Goal: Task Accomplishment & Management: Complete application form

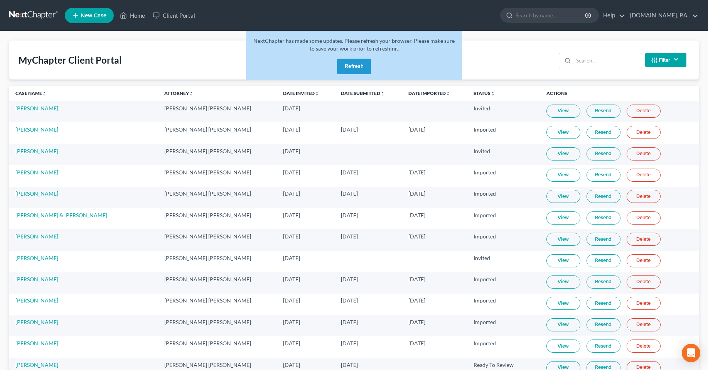
click at [348, 72] on button "Refresh" at bounding box center [354, 66] width 34 height 15
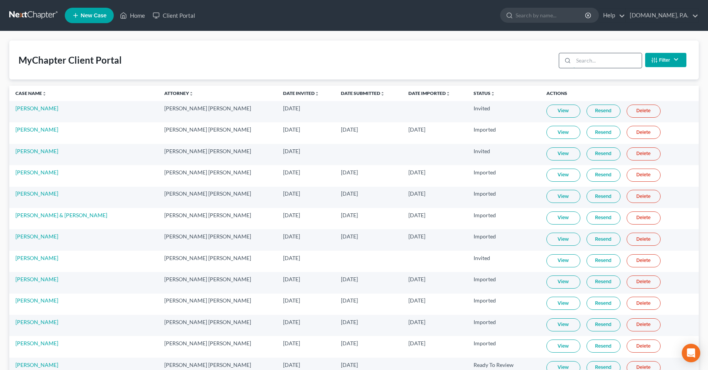
click at [581, 64] on input "search" at bounding box center [607, 60] width 68 height 15
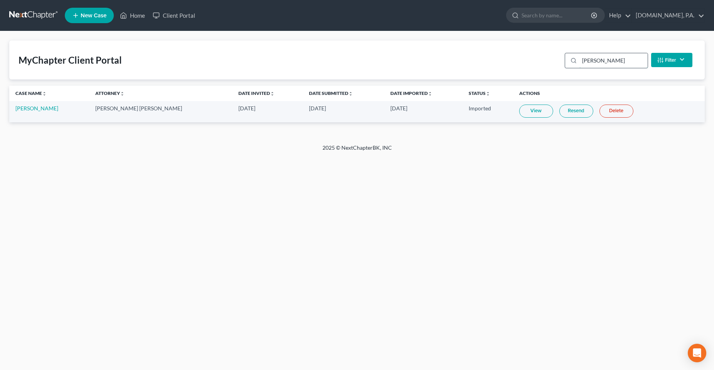
type input "sapp"
click at [24, 109] on link "[PERSON_NAME]" at bounding box center [36, 108] width 43 height 7
select select "2"
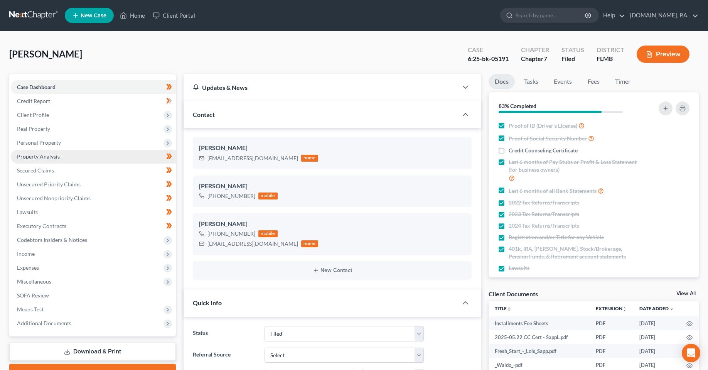
click at [42, 152] on link "Property Analysis" at bounding box center [93, 157] width 165 height 14
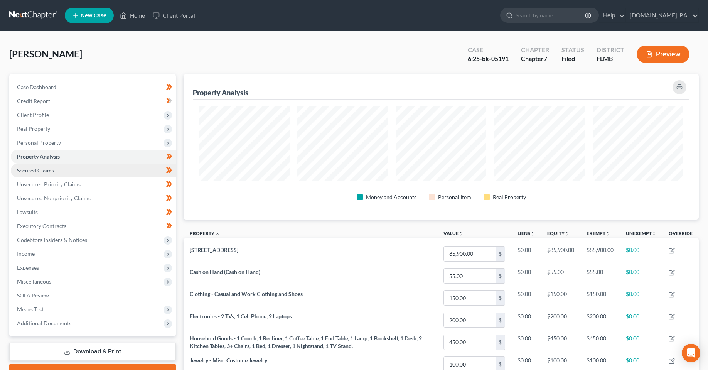
scroll to position [145, 515]
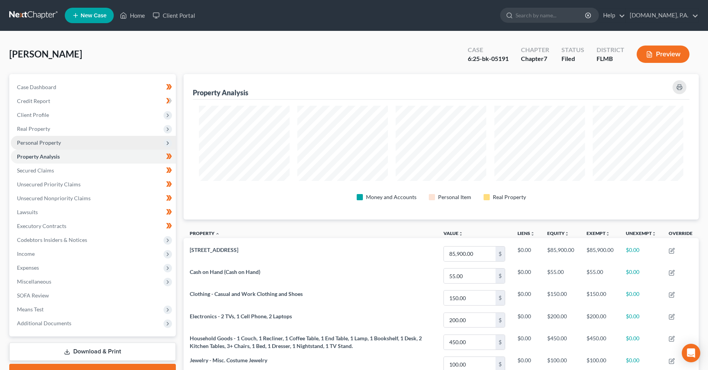
click at [39, 140] on span "Personal Property" at bounding box center [39, 142] width 44 height 7
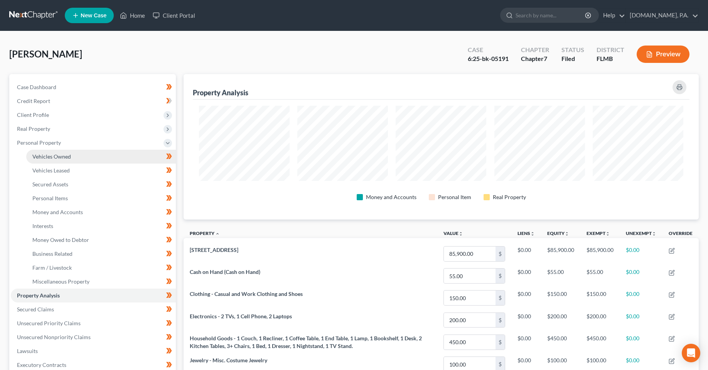
click at [43, 155] on span "Vehicles Owned" at bounding box center [51, 156] width 39 height 7
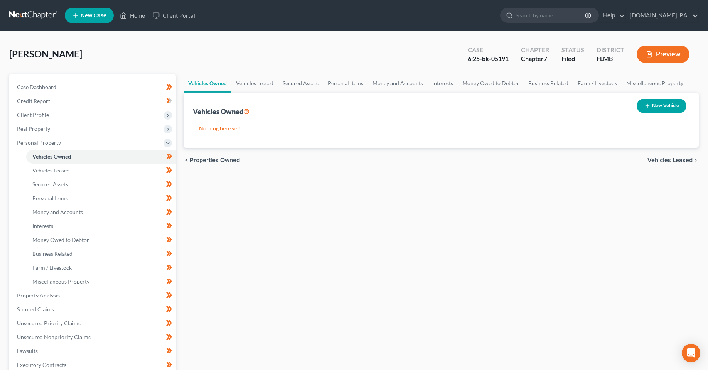
click at [277, 239] on div "Vehicles Owned Vehicles Leased Secured Assets Personal Items Money and Accounts…" at bounding box center [441, 296] width 523 height 445
drag, startPoint x: 546, startPoint y: 200, endPoint x: 515, endPoint y: 199, distance: 31.2
click at [546, 200] on div "Vehicles Owned Vehicles Leased Secured Assets Personal Items Money and Accounts…" at bounding box center [441, 296] width 523 height 445
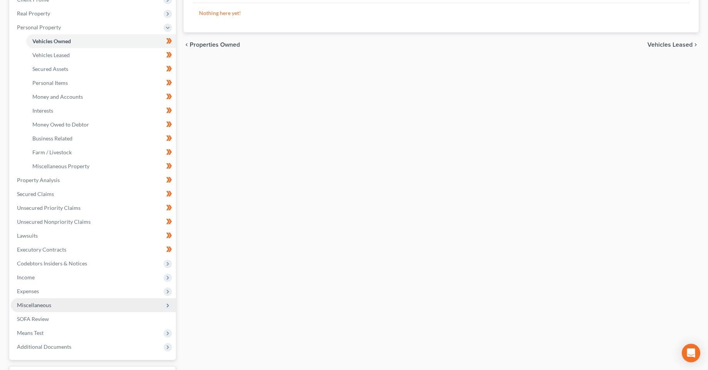
scroll to position [116, 0]
click at [331, 218] on div "Vehicles Owned Vehicles Leased Secured Assets Personal Items Money and Accounts…" at bounding box center [441, 180] width 523 height 445
click at [285, 202] on div "Vehicles Owned Vehicles Leased Secured Assets Personal Items Money and Accounts…" at bounding box center [441, 180] width 523 height 445
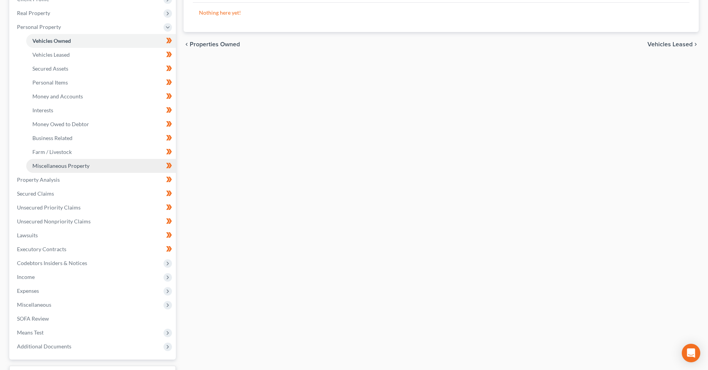
click at [50, 165] on span "Miscellaneous Property" at bounding box center [60, 165] width 57 height 7
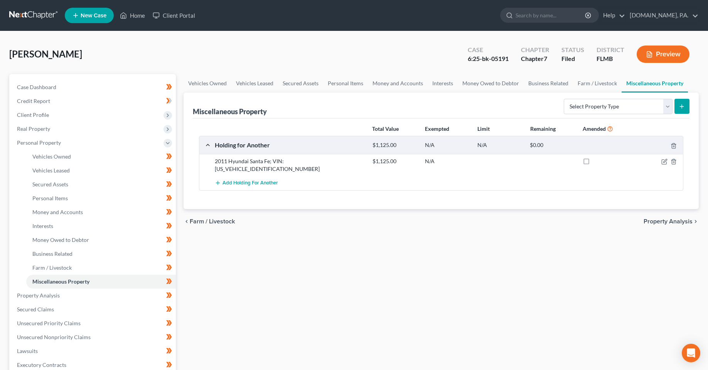
drag, startPoint x: 360, startPoint y: 265, endPoint x: 436, endPoint y: 208, distance: 95.1
click at [359, 266] on div "Vehicles Owned Vehicles Leased Secured Assets Personal Items Money and Accounts…" at bounding box center [441, 296] width 523 height 445
click at [663, 162] on icon "button" at bounding box center [664, 161] width 6 height 6
select select "9"
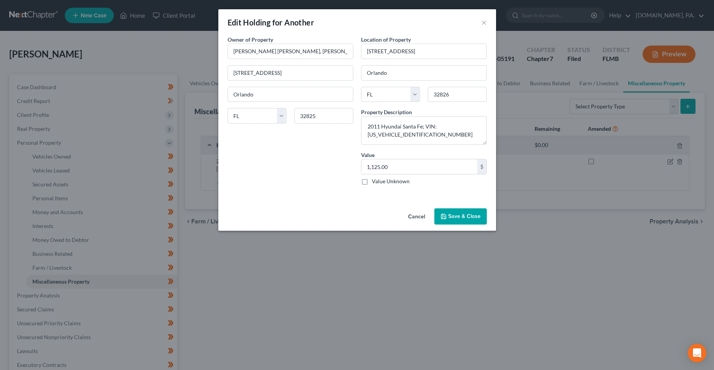
click at [283, 193] on div "An exemption set must first be selected from the Filing Information section. Ow…" at bounding box center [357, 120] width 278 height 170
click at [463, 214] on button "Save & Close" at bounding box center [460, 216] width 52 height 16
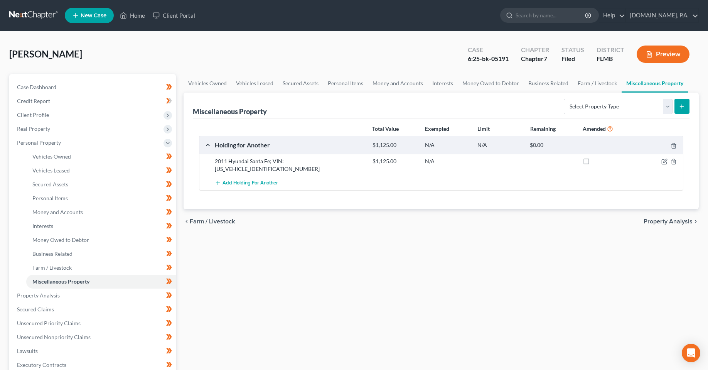
click at [374, 251] on div "Vehicles Owned Vehicles Leased Secured Assets Personal Items Money and Accounts…" at bounding box center [441, 296] width 523 height 445
drag, startPoint x: 382, startPoint y: 263, endPoint x: 383, endPoint y: 214, distance: 49.4
click at [382, 263] on div "Vehicles Owned Vehicles Leased Secured Assets Personal Items Money and Accounts…" at bounding box center [441, 296] width 523 height 445
click at [65, 214] on span "Money and Accounts" at bounding box center [57, 212] width 51 height 7
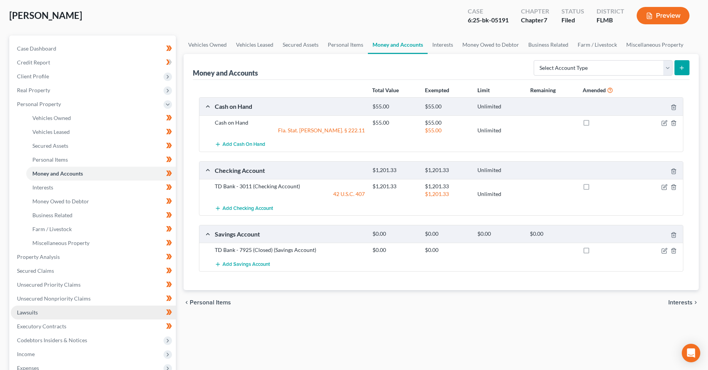
click at [47, 314] on link "Lawsuits" at bounding box center [93, 312] width 165 height 14
